Goal: Task Accomplishment & Management: Manage account settings

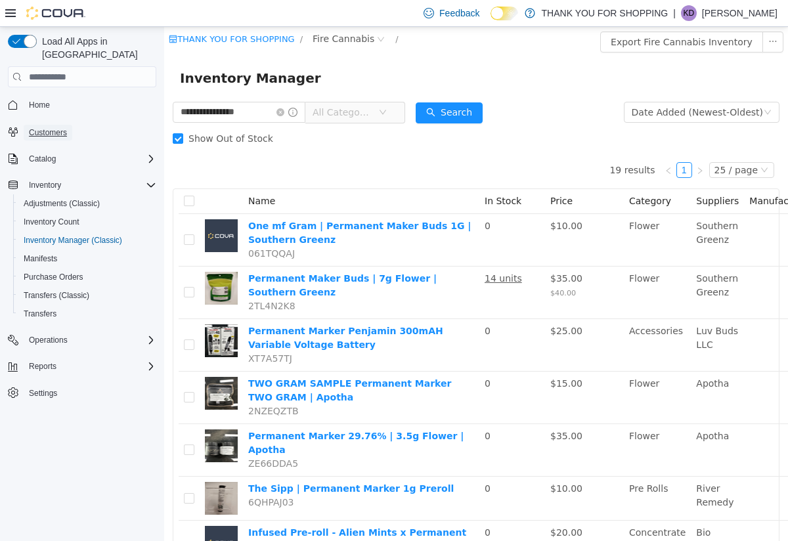
click at [58, 127] on span "Customers" at bounding box center [48, 132] width 38 height 11
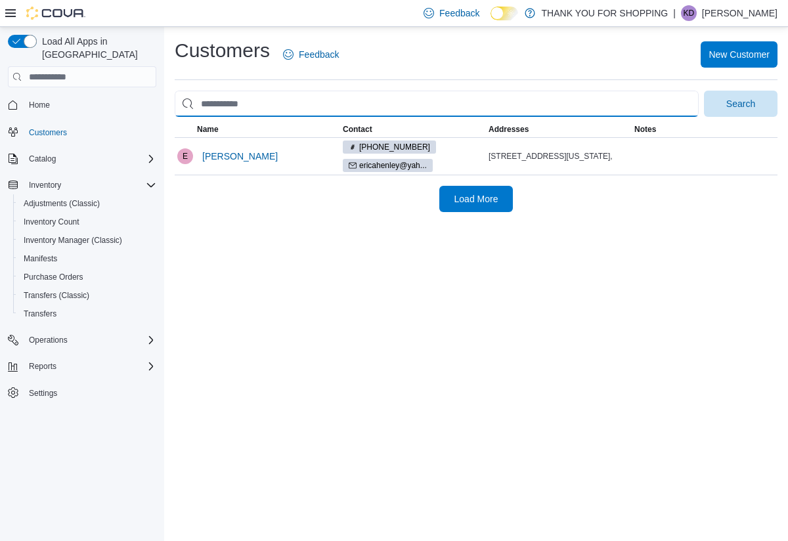
drag, startPoint x: 256, startPoint y: 104, endPoint x: 144, endPoint y: 108, distance: 112.4
click at [144, 108] on div "Load All Apps in New Hub Home Customers Catalog Inventory Adjustments (Classic)…" at bounding box center [394, 284] width 788 height 514
type input "**********"
click at [704, 91] on button "Search" at bounding box center [741, 104] width 74 height 26
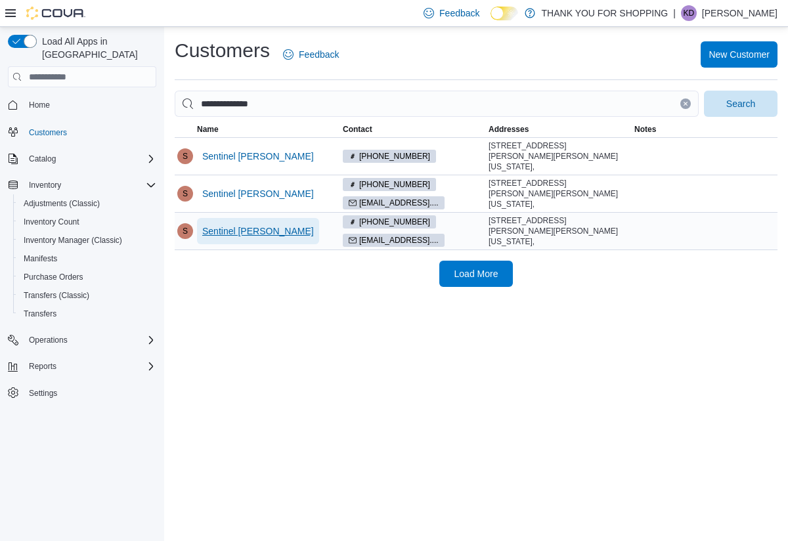
click at [230, 233] on span "Sentinel [PERSON_NAME]" at bounding box center [258, 231] width 112 height 13
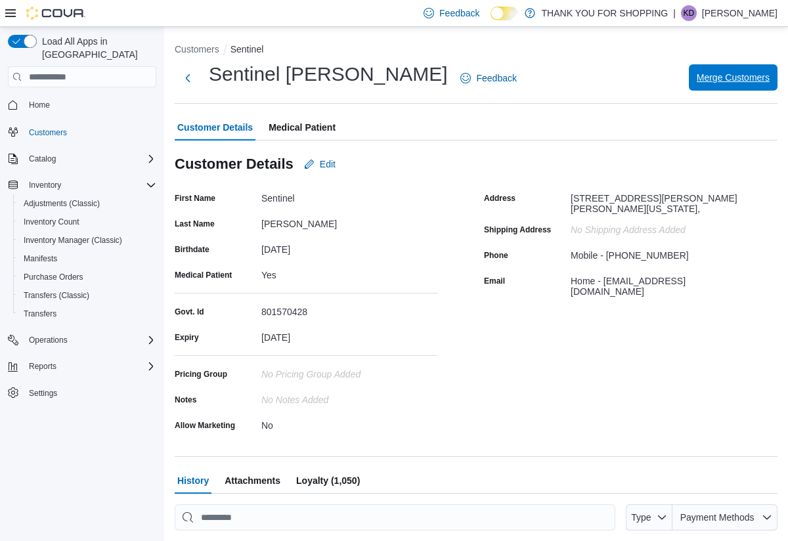
click at [730, 74] on span "Merge Customers" at bounding box center [733, 77] width 73 height 13
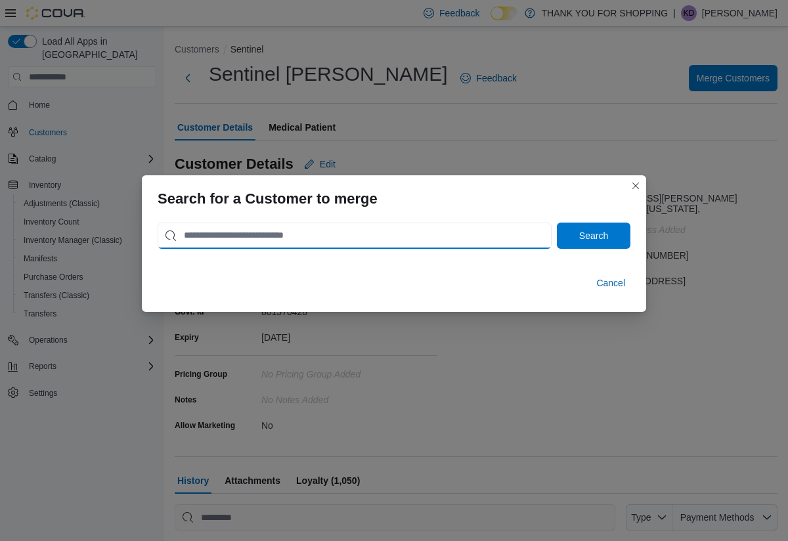
click at [443, 237] on input "search" at bounding box center [355, 236] width 394 height 26
type input "**********"
click at [557, 223] on button "Search" at bounding box center [594, 236] width 74 height 26
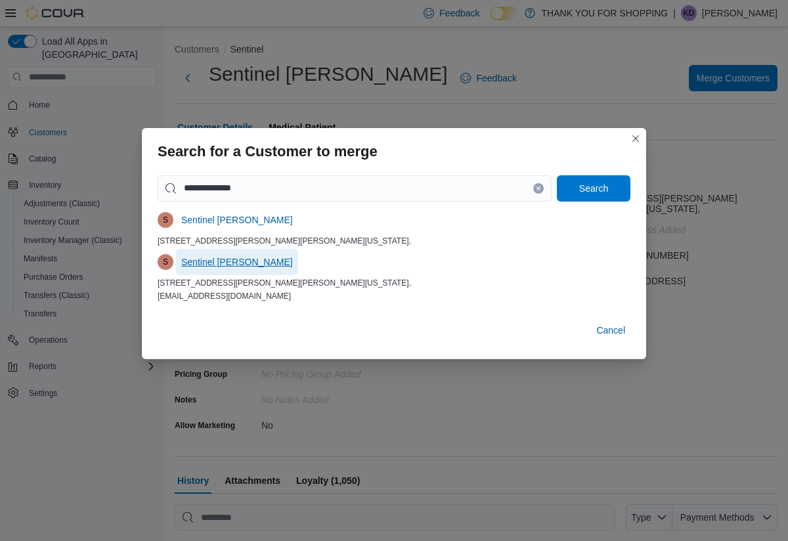
click at [211, 259] on span "Sentinel [PERSON_NAME]" at bounding box center [237, 261] width 112 height 13
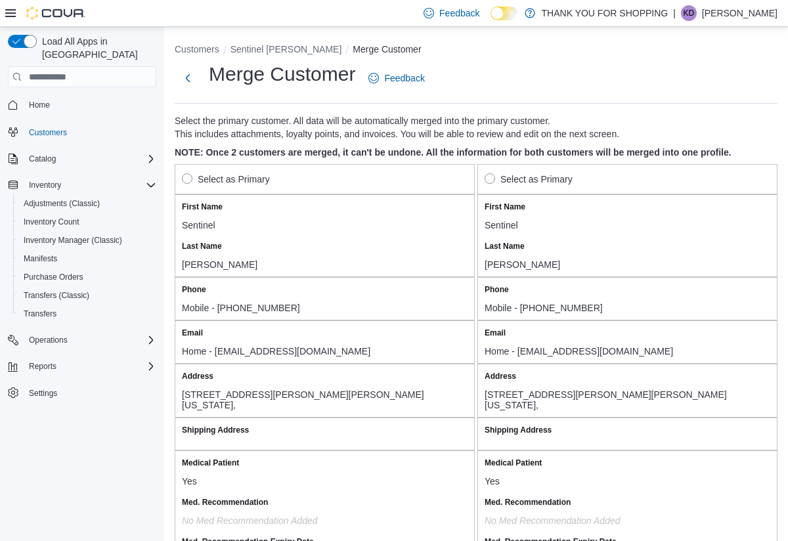
drag, startPoint x: 734, startPoint y: 74, endPoint x: 741, endPoint y: 71, distance: 7.3
click at [734, 74] on div "Merge Customer Feedback" at bounding box center [476, 78] width 603 height 34
click at [186, 179] on label "Select as Primary" at bounding box center [226, 179] width 88 height 16
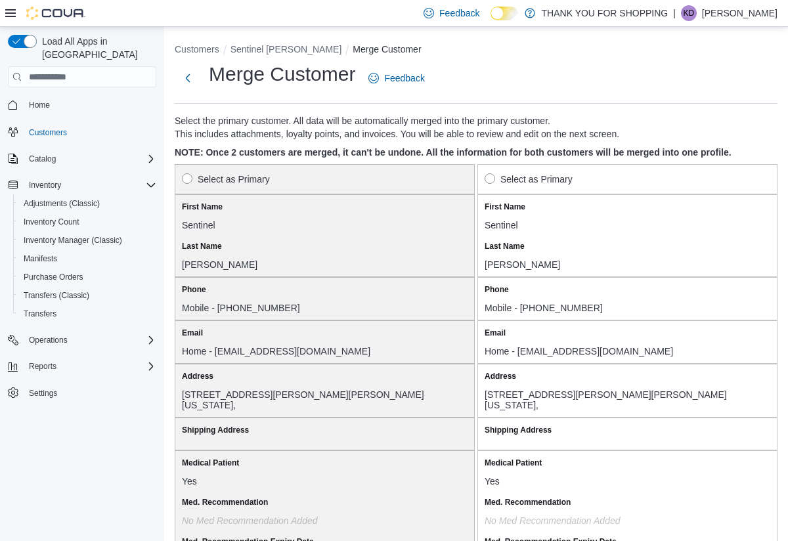
click at [758, 70] on div "Merge Customer Feedback" at bounding box center [476, 78] width 603 height 34
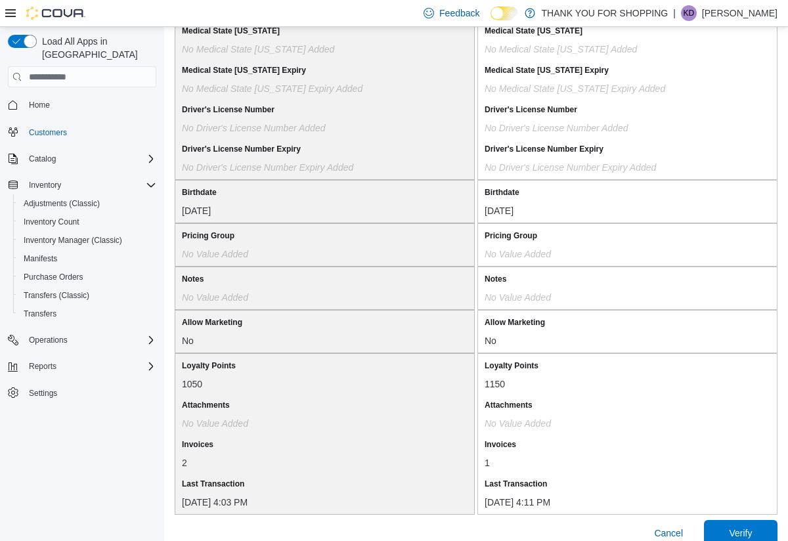
scroll to position [1078, 0]
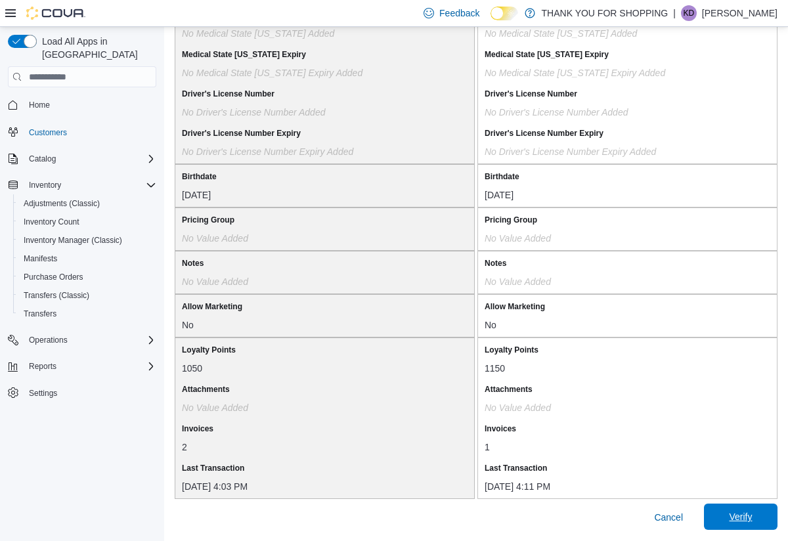
click at [737, 520] on span "Verify" at bounding box center [740, 516] width 23 height 13
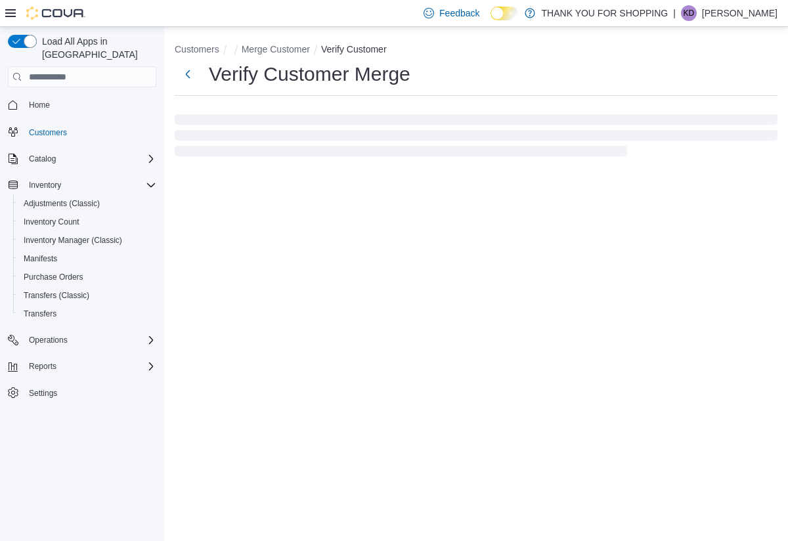
select select "******"
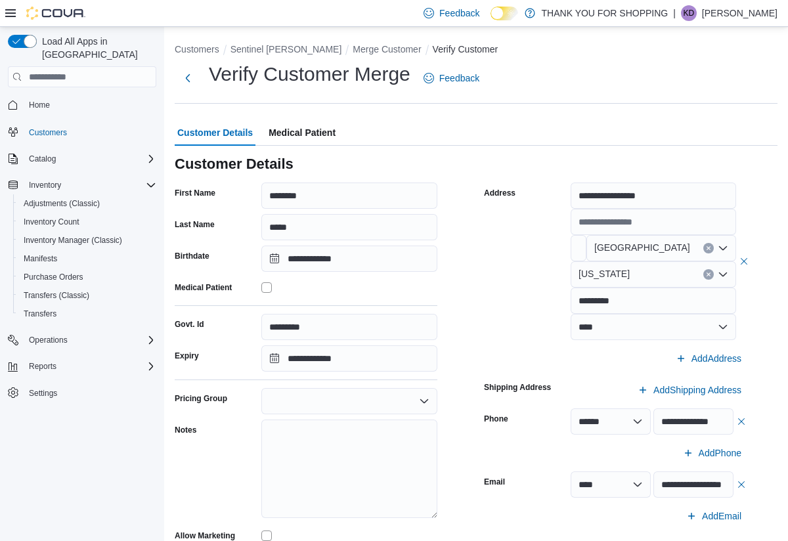
click at [777, 88] on div "Verify Customer Merge Feedback" at bounding box center [476, 78] width 603 height 34
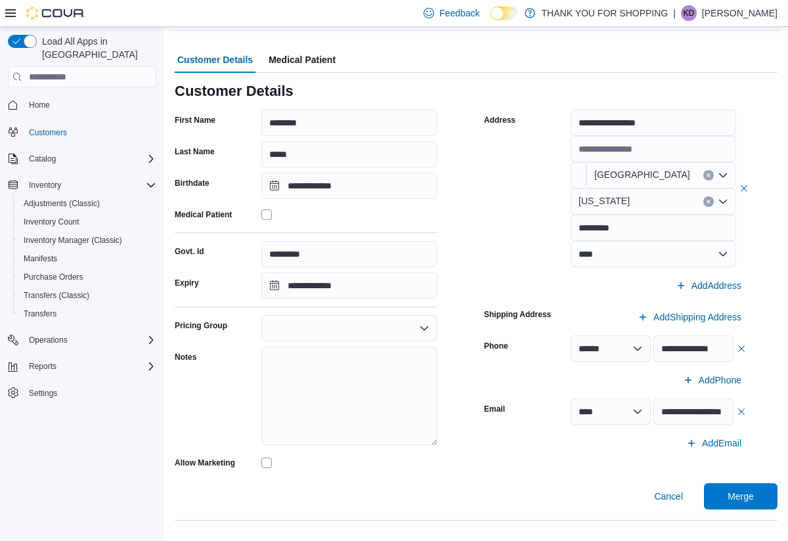
scroll to position [74, 0]
click at [745, 494] on span "Merge" at bounding box center [741, 495] width 26 height 13
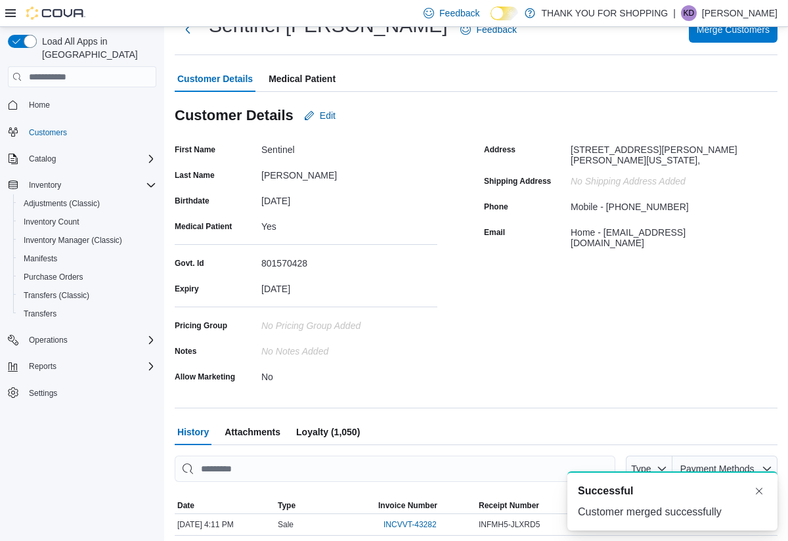
scroll to position [74, 0]
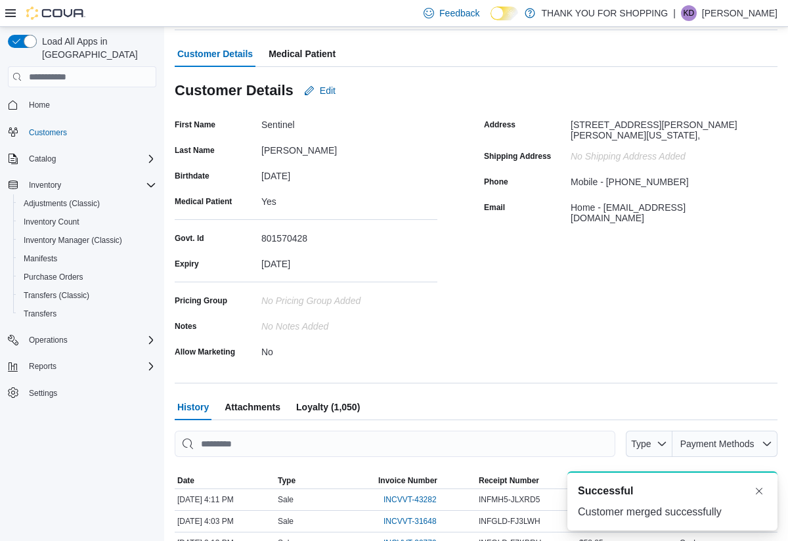
click at [215, 52] on span "Customer Details" at bounding box center [215, 54] width 76 height 26
click at [504, 72] on div at bounding box center [476, 72] width 603 height 11
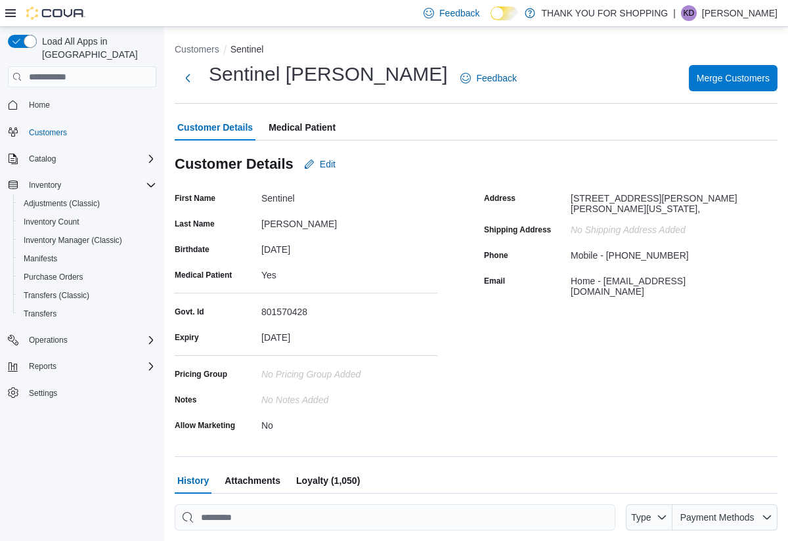
scroll to position [0, 0]
click at [726, 76] on span "Merge Customers" at bounding box center [733, 77] width 73 height 13
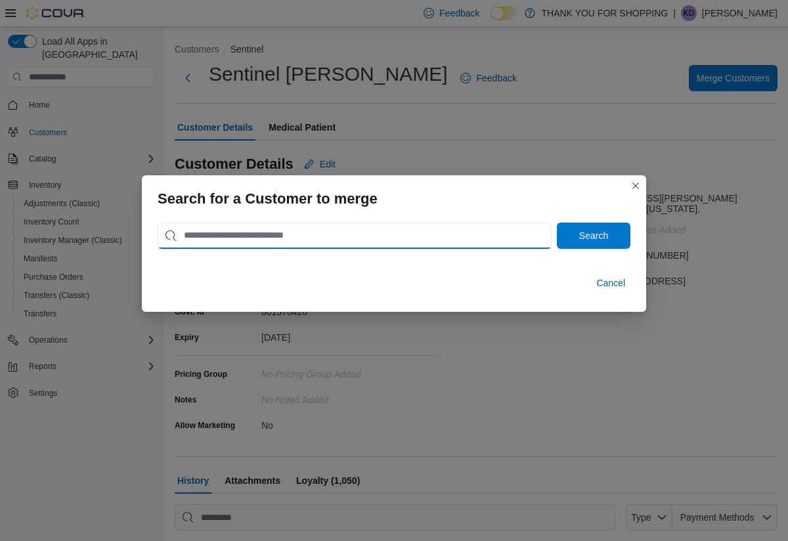
click at [215, 243] on input "search" at bounding box center [355, 236] width 394 height 26
type input "**********"
click at [557, 223] on button "Search" at bounding box center [594, 236] width 74 height 26
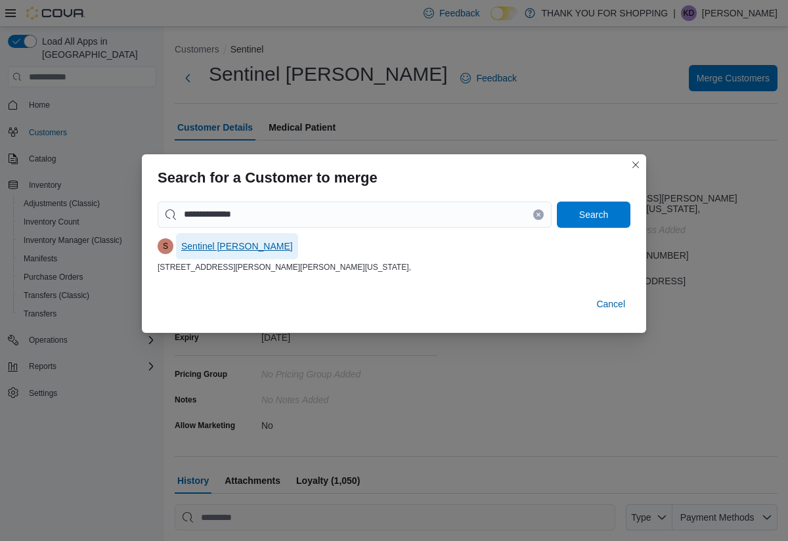
click at [209, 244] on span "Sentinel [PERSON_NAME]" at bounding box center [237, 246] width 112 height 13
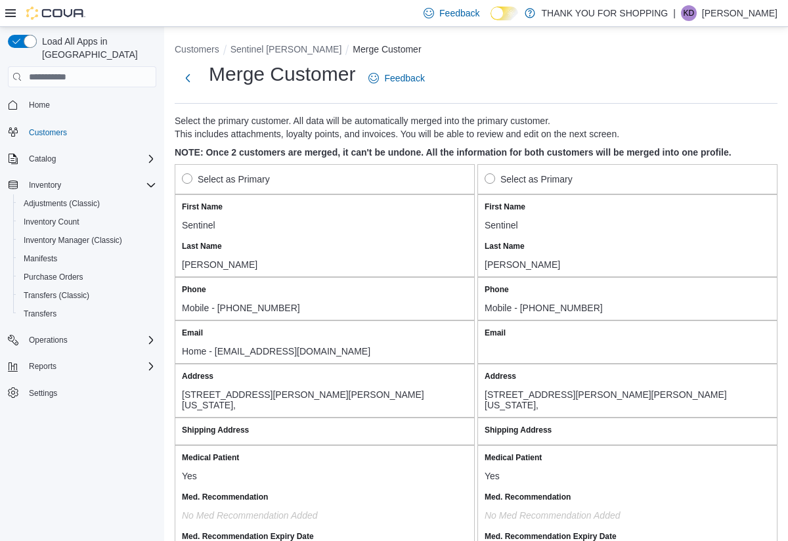
click at [187, 180] on label "Select as Primary" at bounding box center [226, 179] width 88 height 16
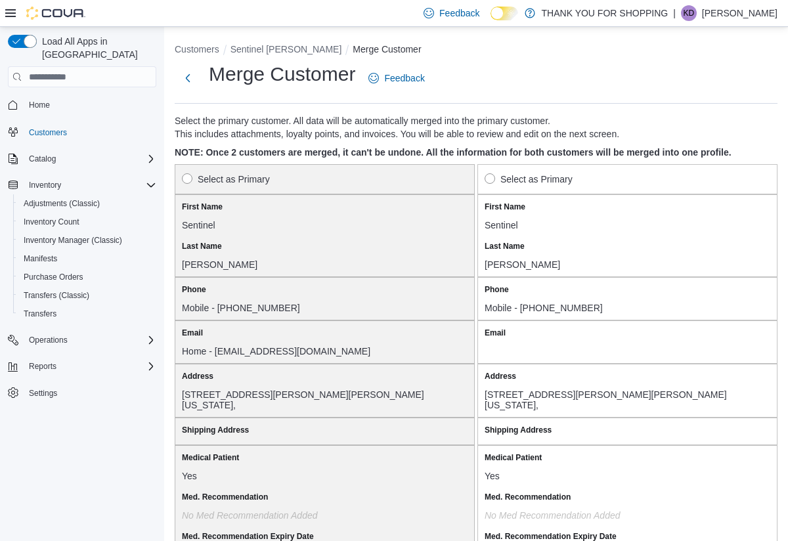
click at [755, 78] on div "Merge Customer Feedback" at bounding box center [476, 78] width 603 height 34
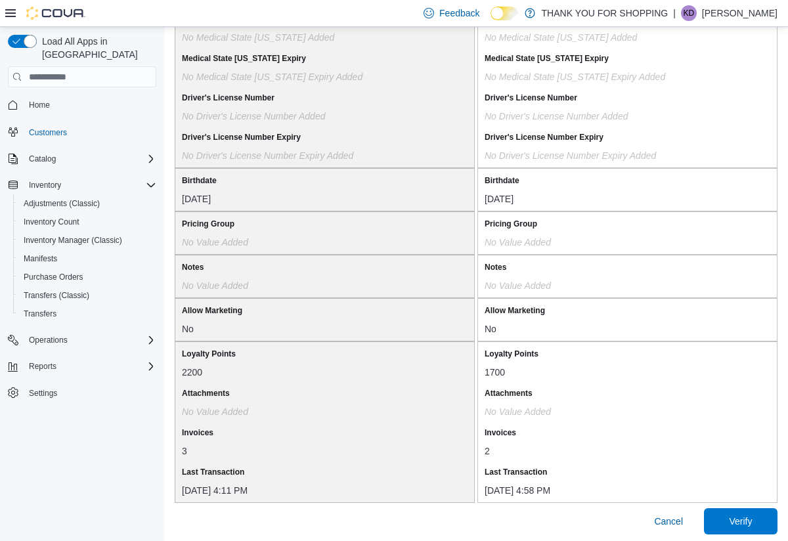
scroll to position [1073, 0]
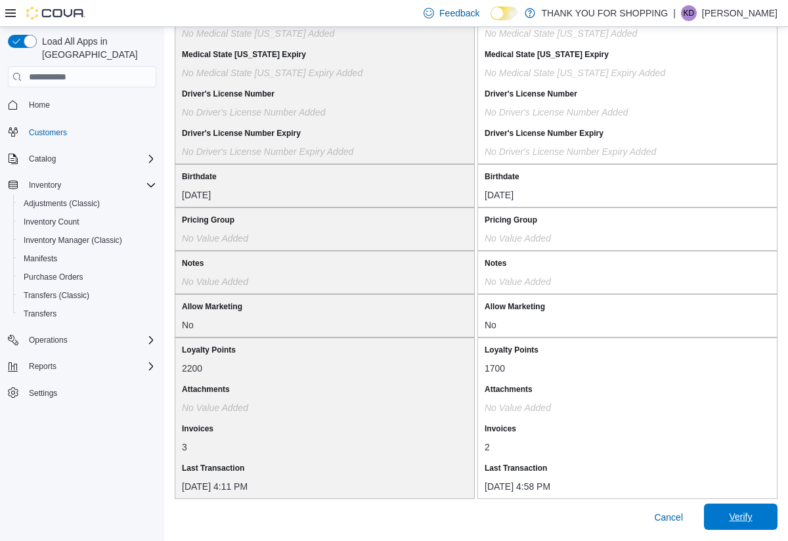
click at [741, 517] on span "Verify" at bounding box center [740, 516] width 23 height 13
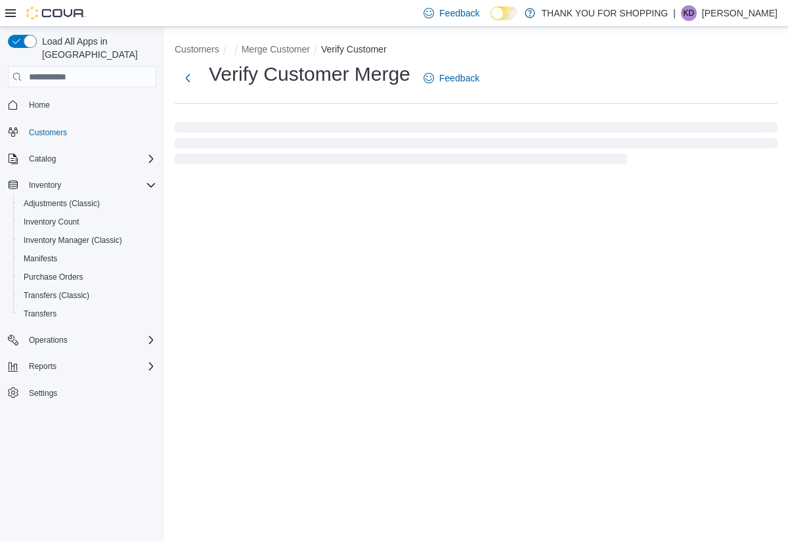
select select "******"
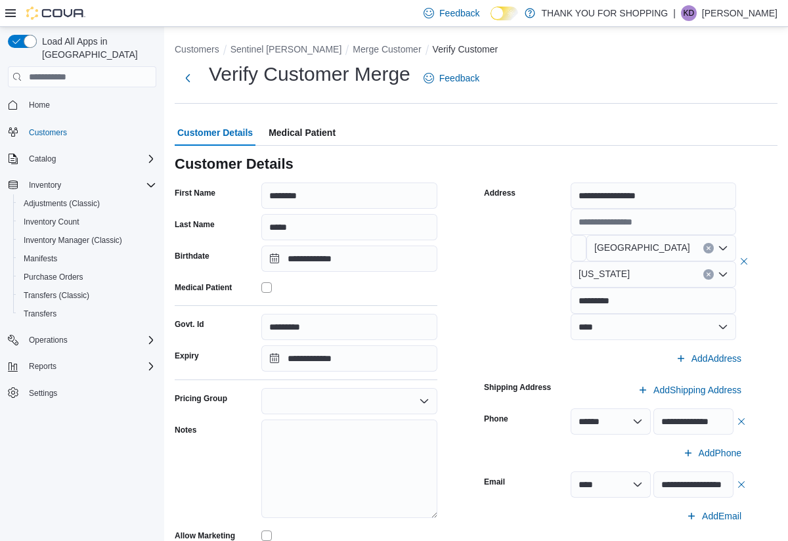
click at [766, 81] on div "Verify Customer Merge Feedback" at bounding box center [476, 78] width 603 height 34
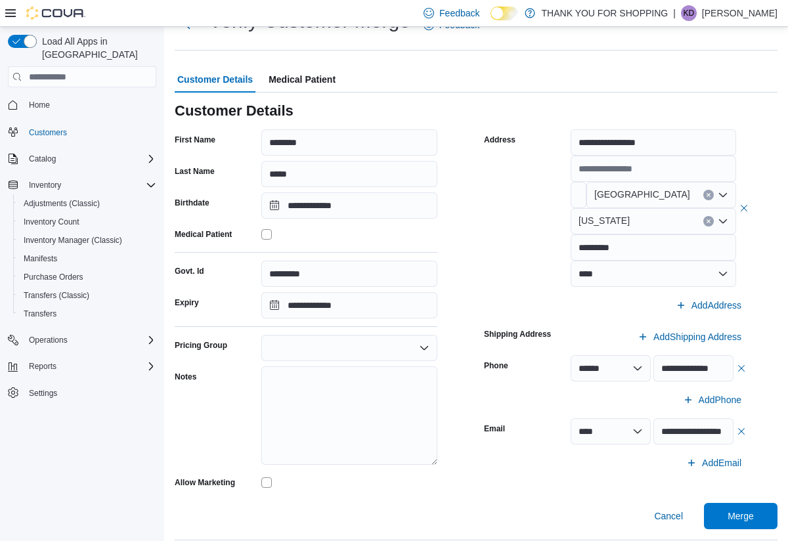
scroll to position [74, 0]
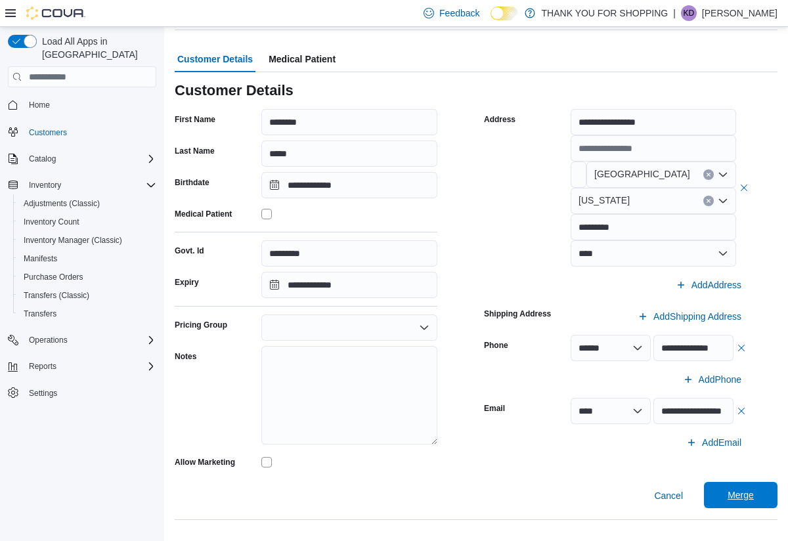
click at [743, 496] on span "Merge" at bounding box center [741, 495] width 26 height 13
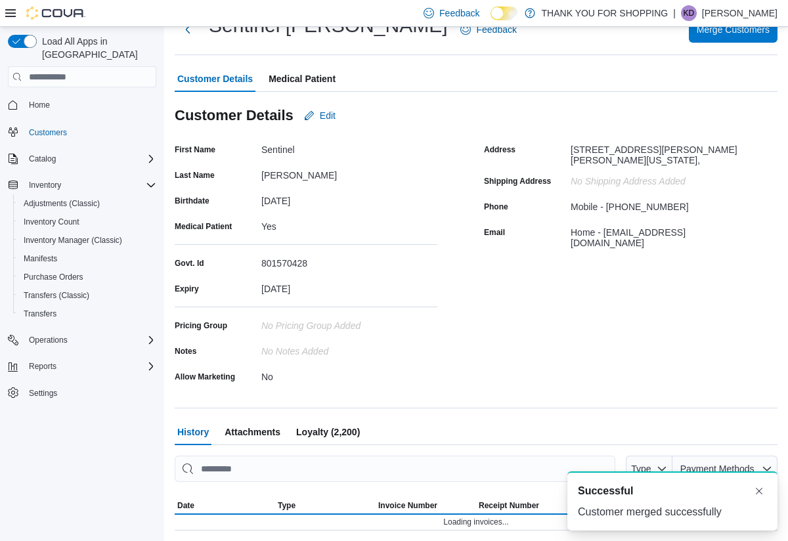
scroll to position [74, 0]
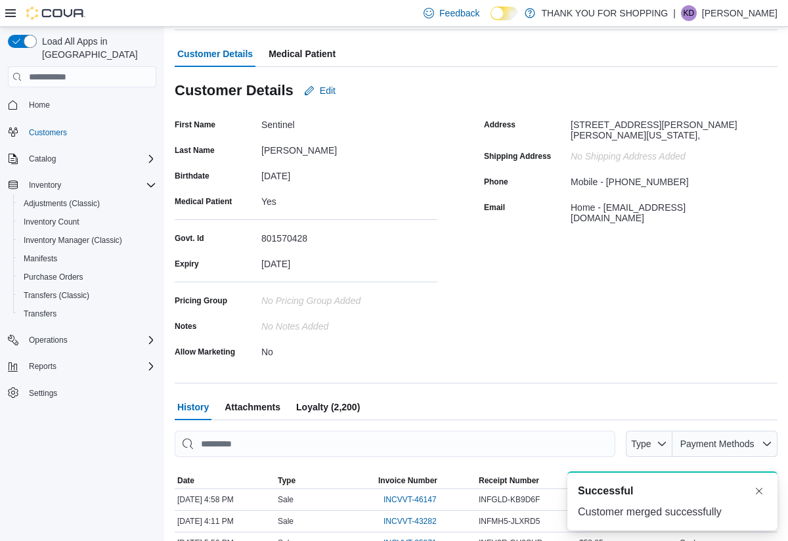
click at [529, 49] on div "Customer Details Medical Patient" at bounding box center [476, 54] width 603 height 26
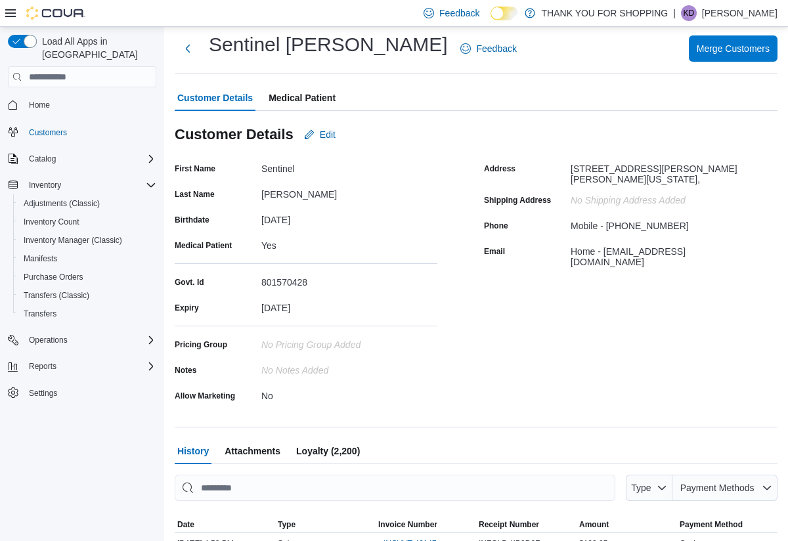
scroll to position [0, 0]
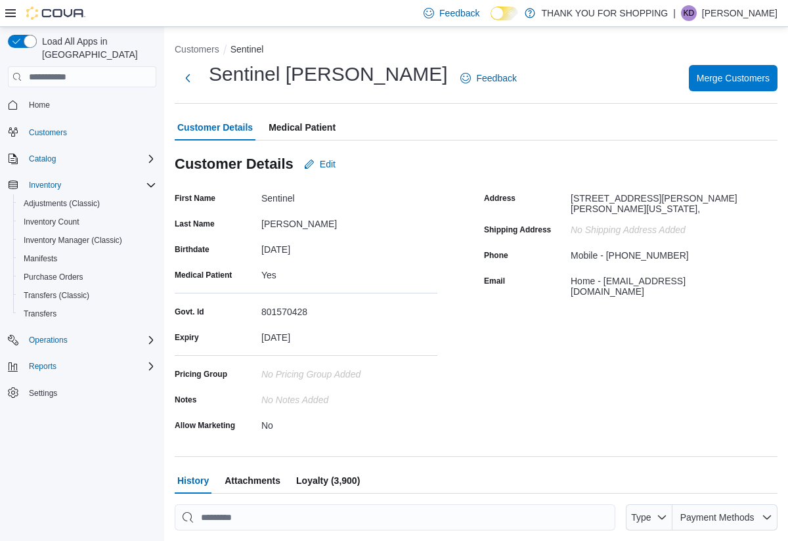
click at [582, 70] on div "Sentinel [PERSON_NAME] Feedback Merge Customers" at bounding box center [476, 78] width 603 height 34
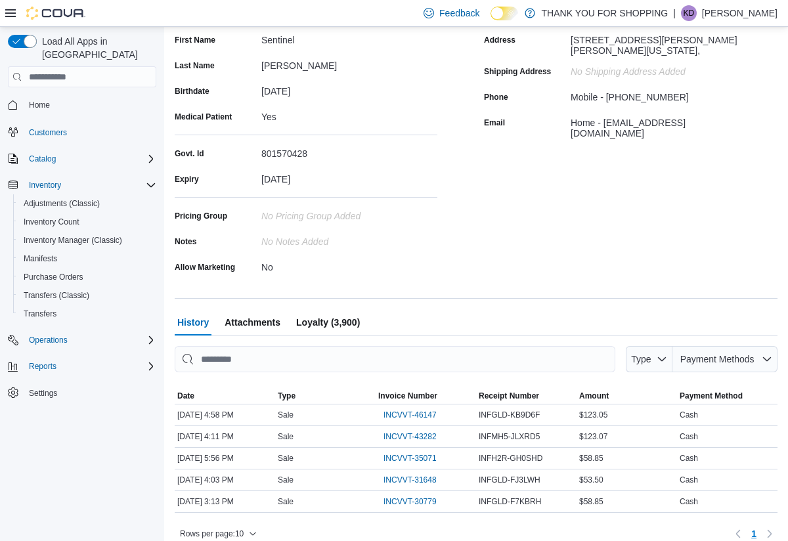
scroll to position [183, 0]
